Goal: Information Seeking & Learning: Learn about a topic

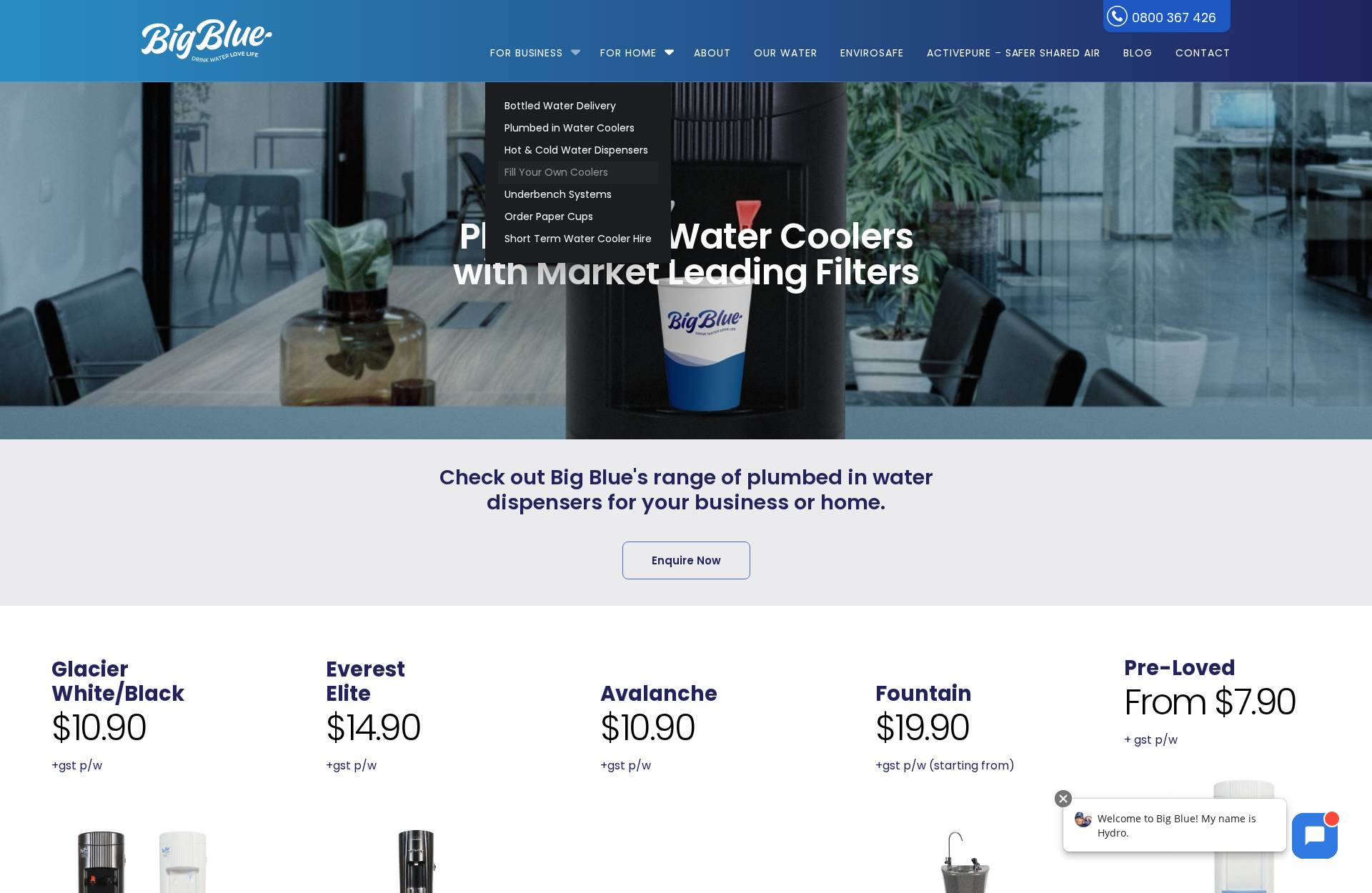
click at [541, 169] on link "Fill Your Own Coolers" at bounding box center [578, 173] width 160 height 22
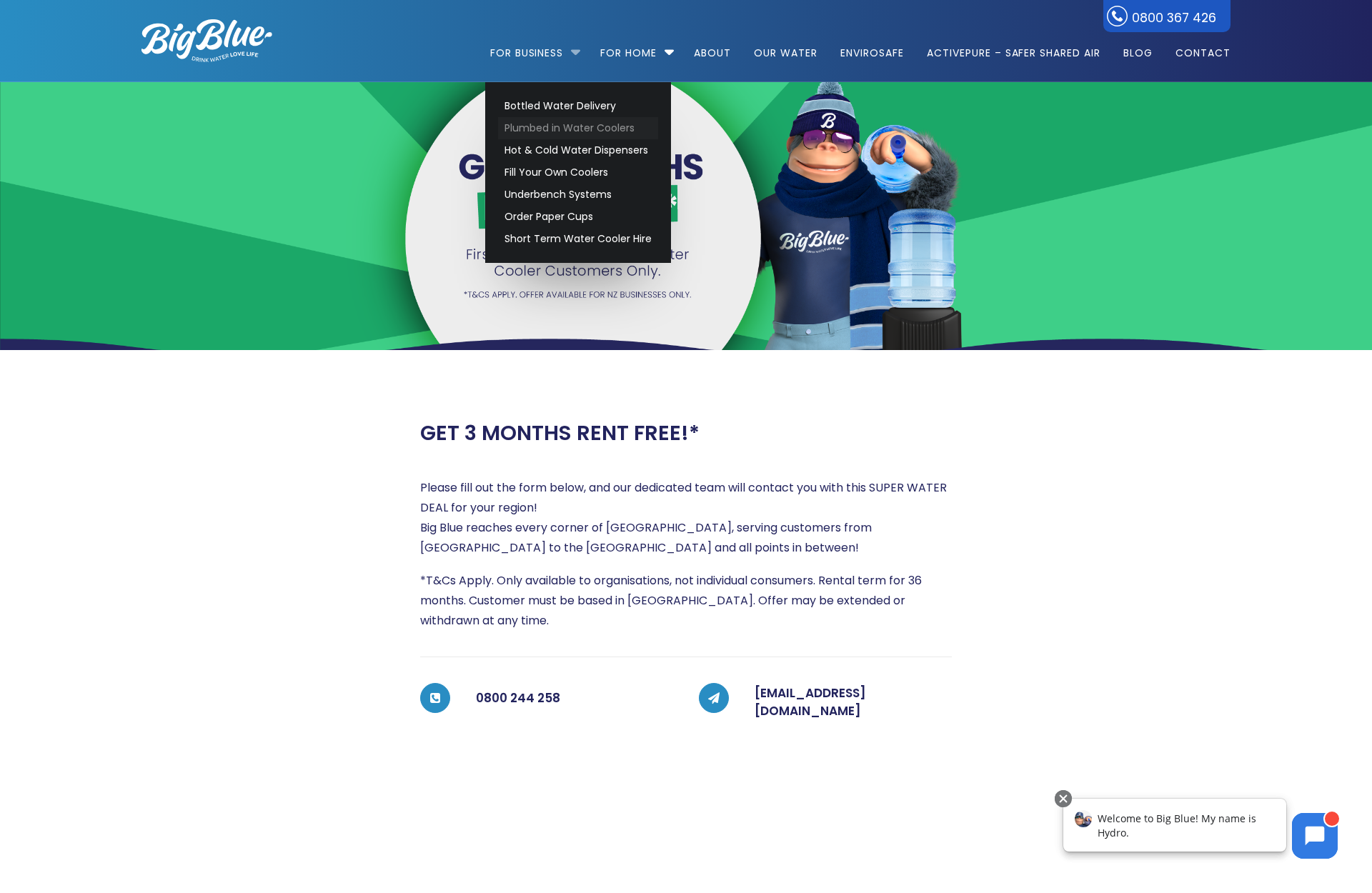
click at [546, 129] on link "Plumbed in Water Coolers" at bounding box center [578, 128] width 160 height 22
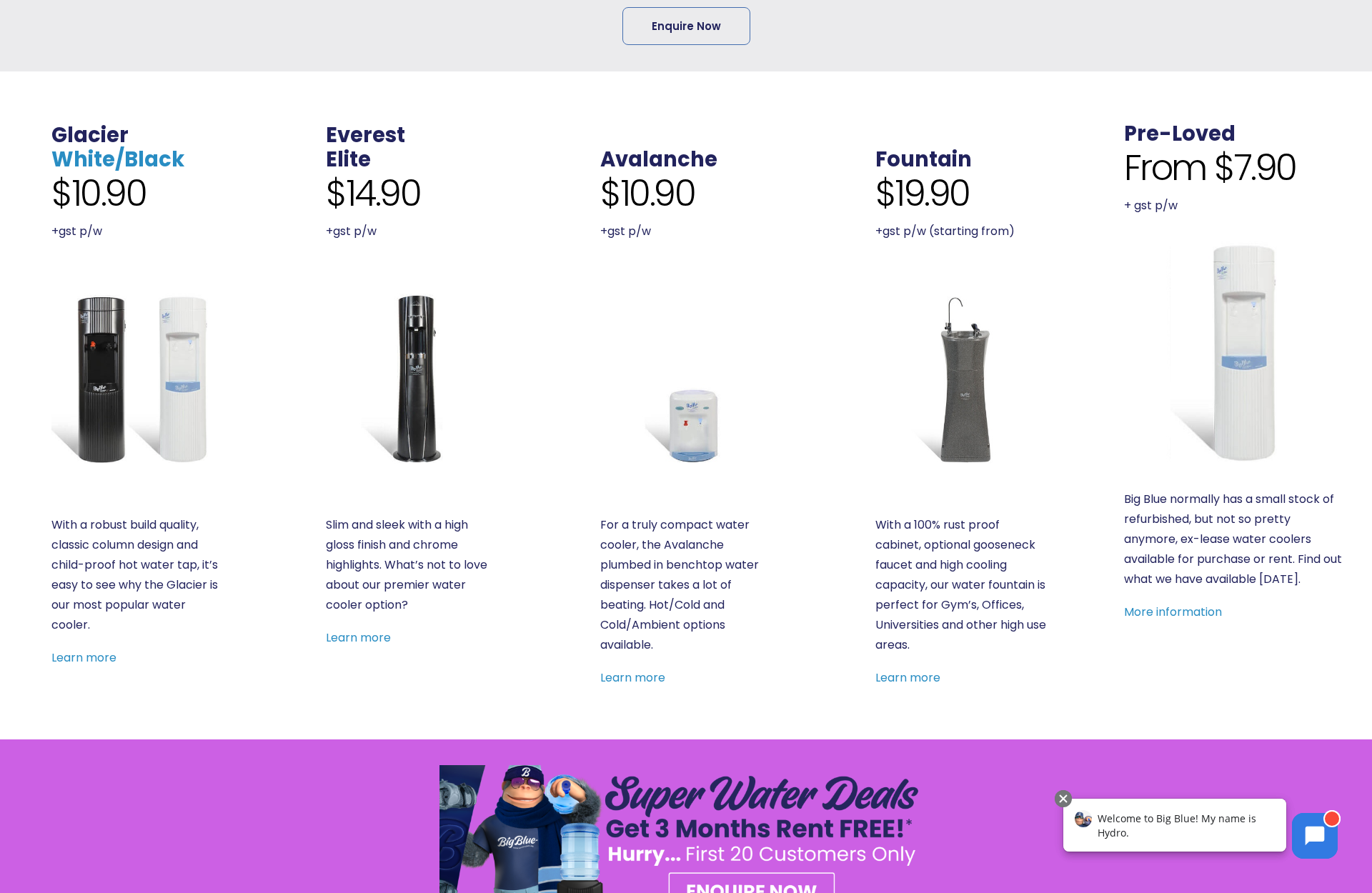
scroll to position [537, 0]
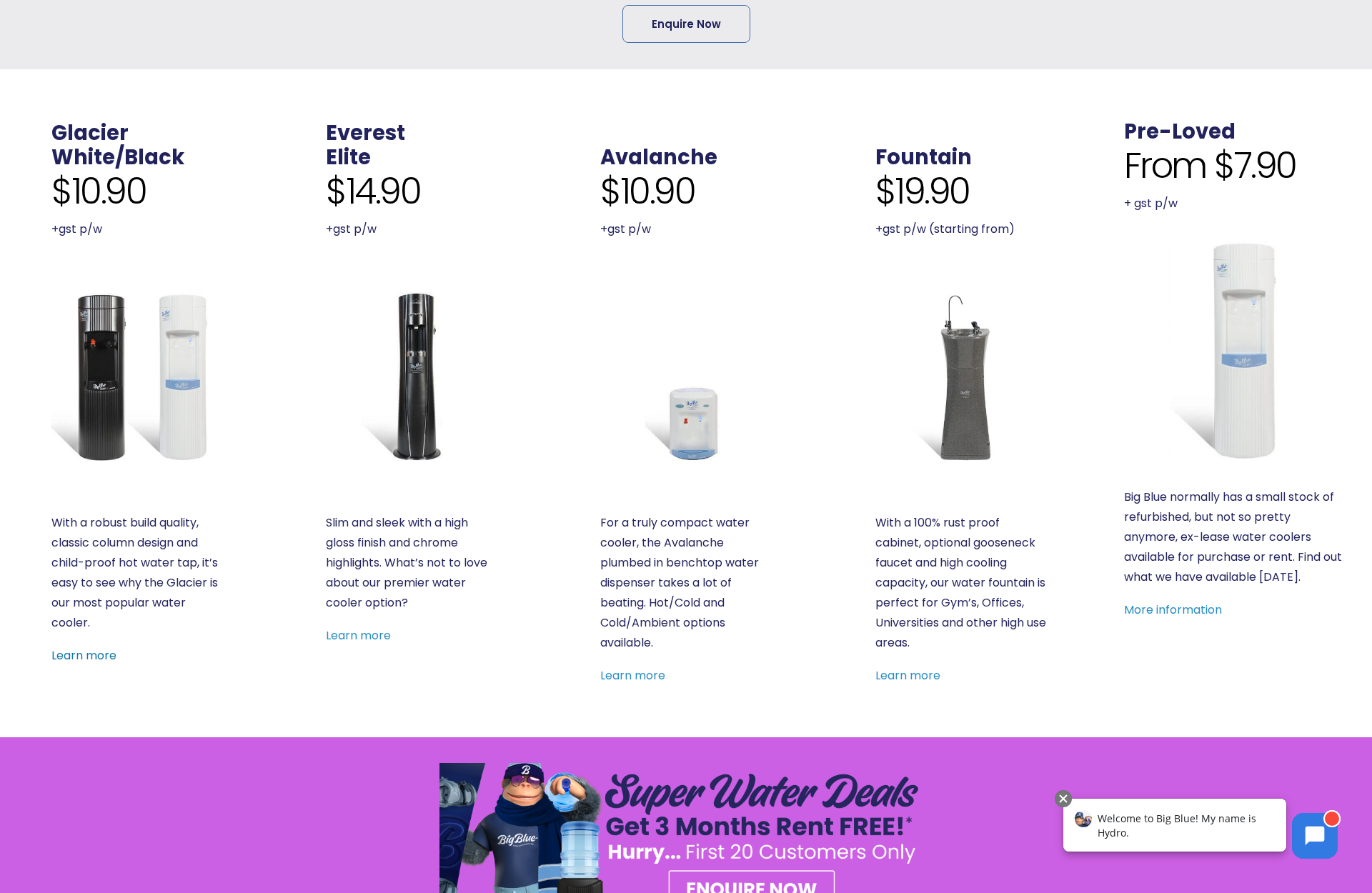
click at [89, 656] on link "Learn more" at bounding box center [84, 656] width 65 height 17
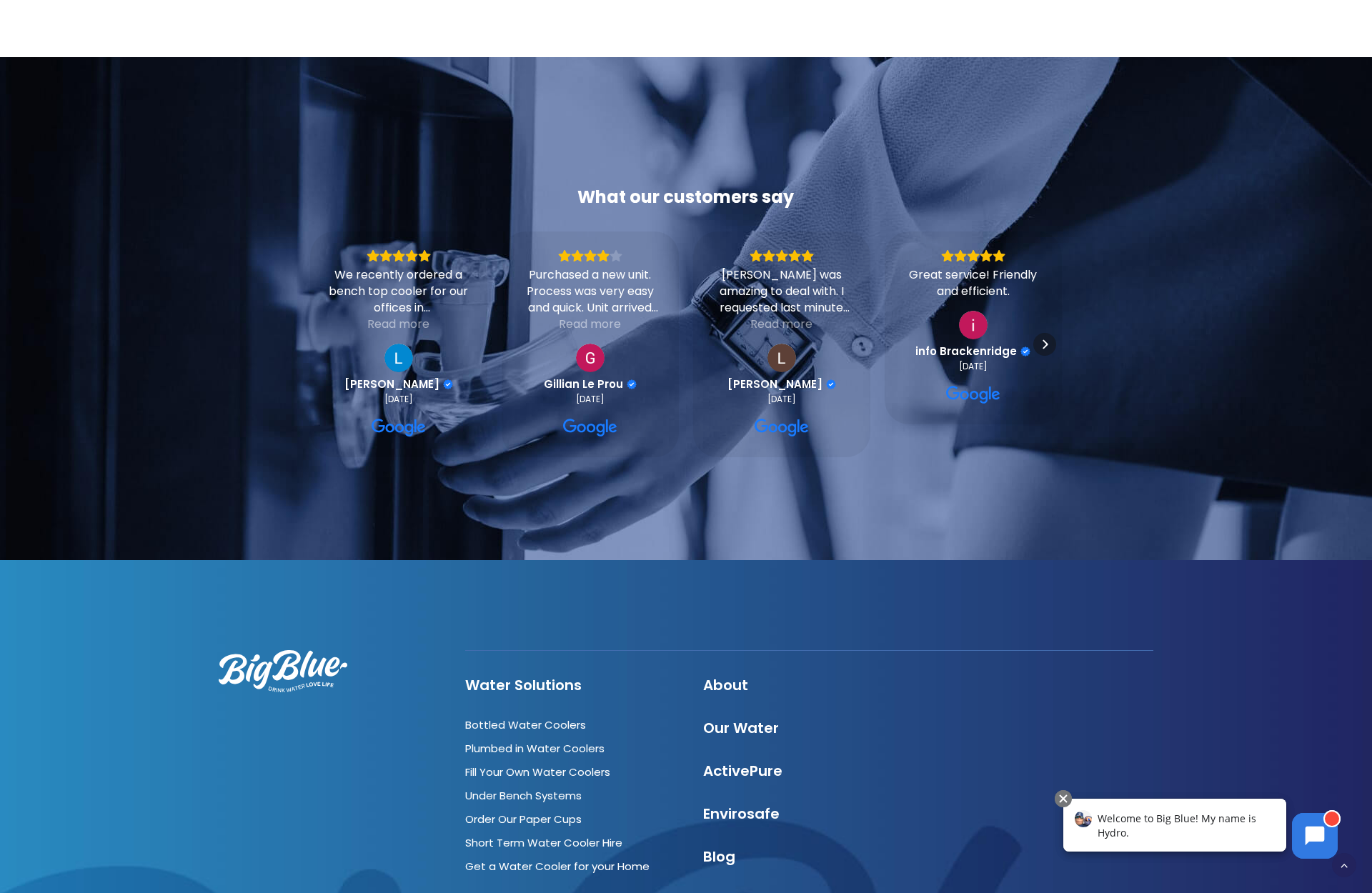
scroll to position [1454, 0]
